Goal: Task Accomplishment & Management: Use online tool/utility

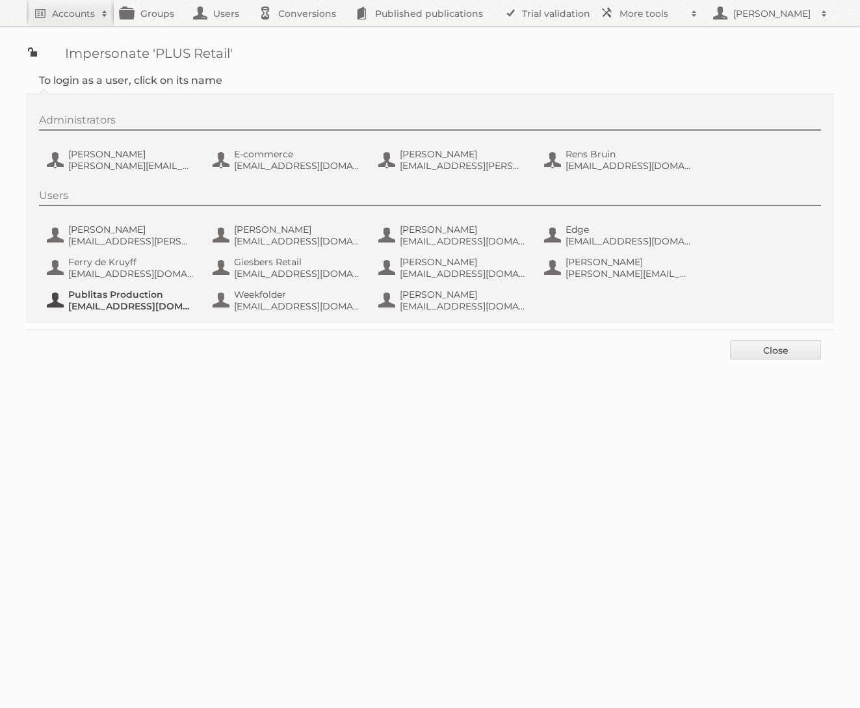
click at [98, 300] on span "[EMAIL_ADDRESS][DOMAIN_NAME]" at bounding box center [131, 306] width 126 height 12
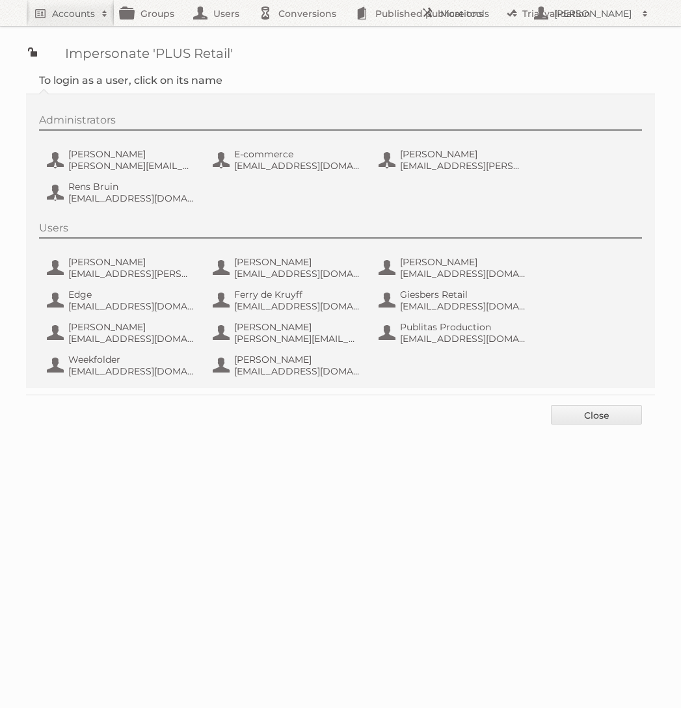
click at [442, 348] on div "Users [PERSON_NAME] [PERSON_NAME][EMAIL_ADDRESS][PERSON_NAME][DOMAIN_NAME] [PER…" at bounding box center [347, 302] width 616 height 160
click at [442, 339] on span "[EMAIL_ADDRESS][DOMAIN_NAME]" at bounding box center [463, 339] width 126 height 12
